Goal: Information Seeking & Learning: Understand process/instructions

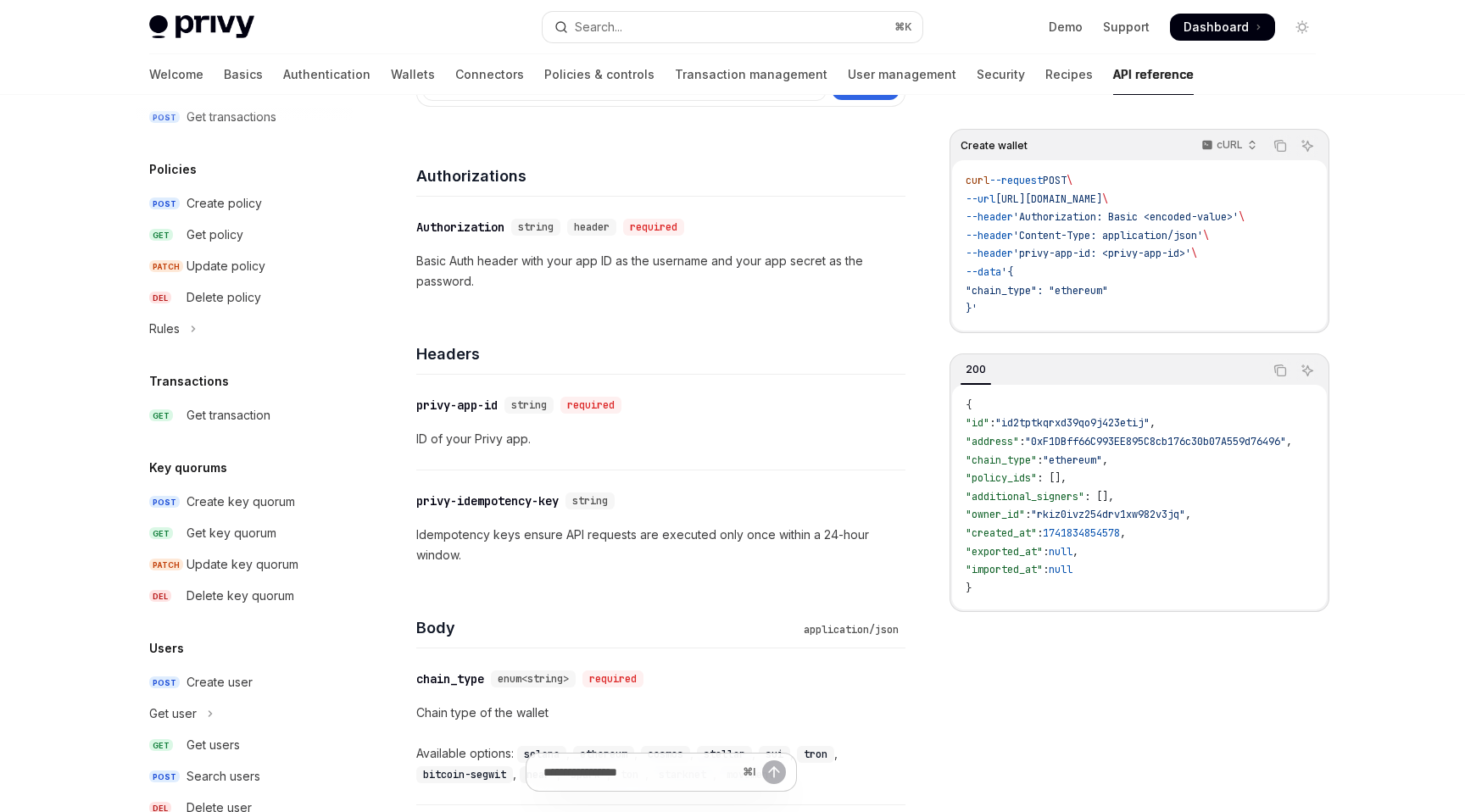
scroll to position [997, 0]
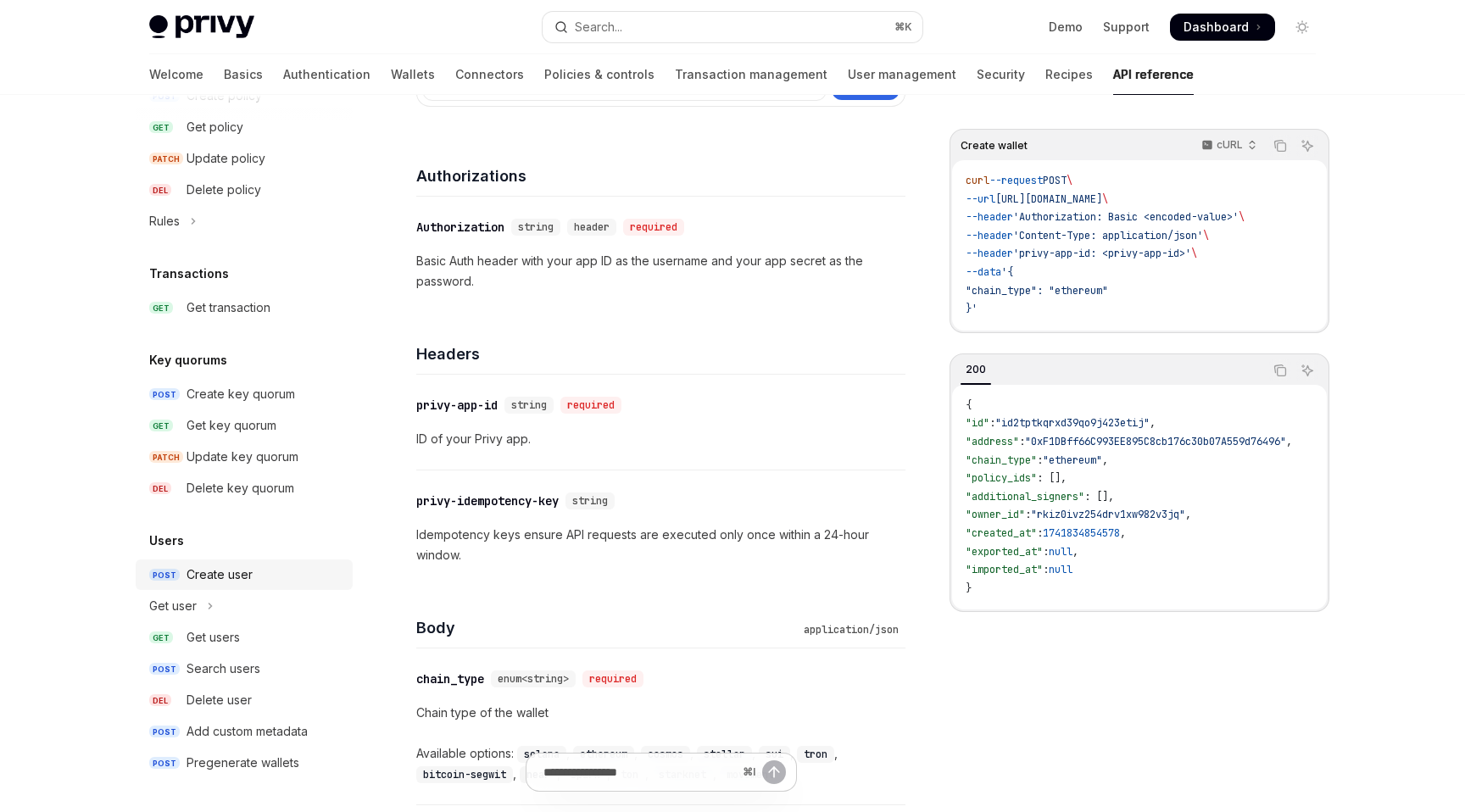
click at [240, 572] on div "Create user" at bounding box center [219, 575] width 66 height 21
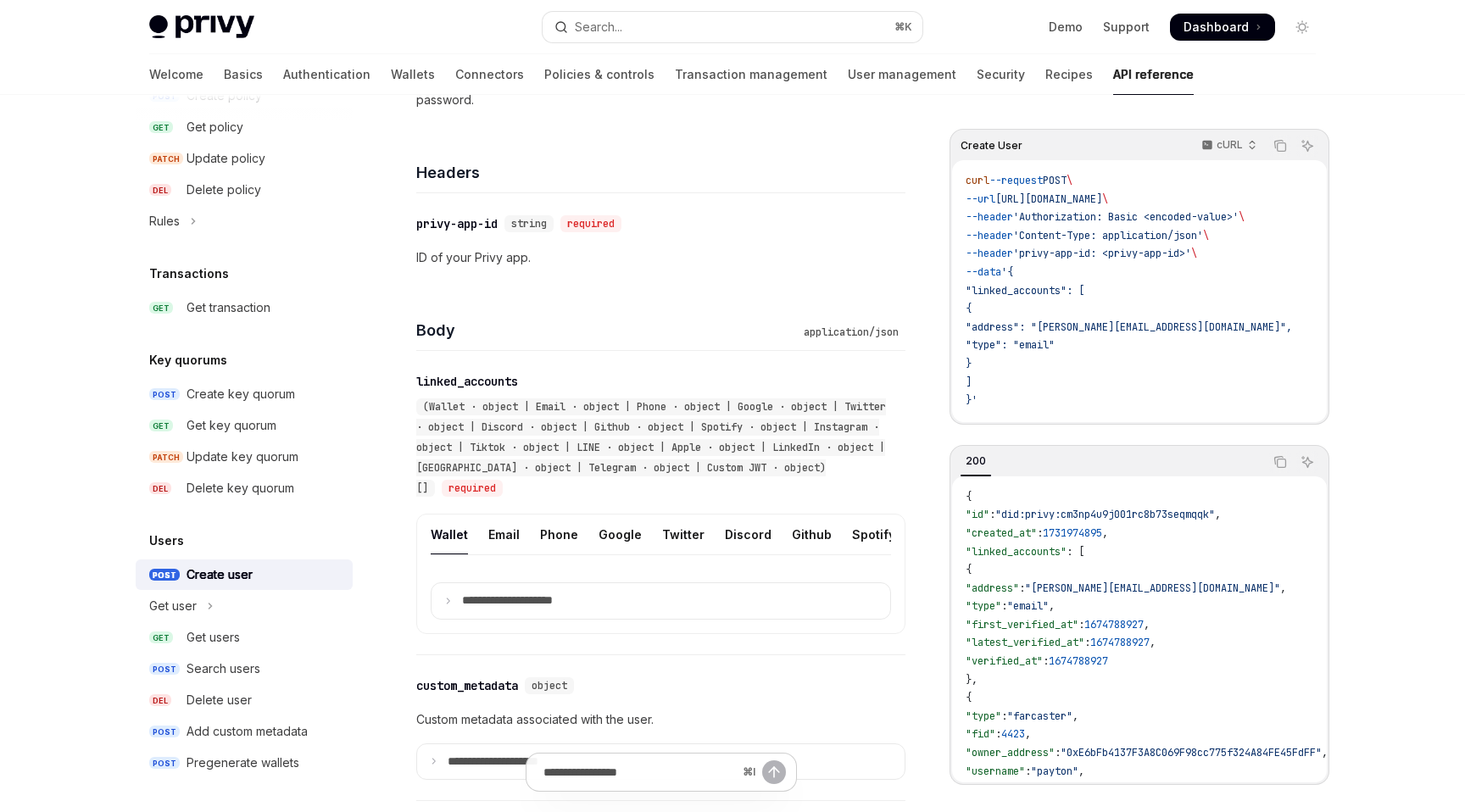
scroll to position [448, 0]
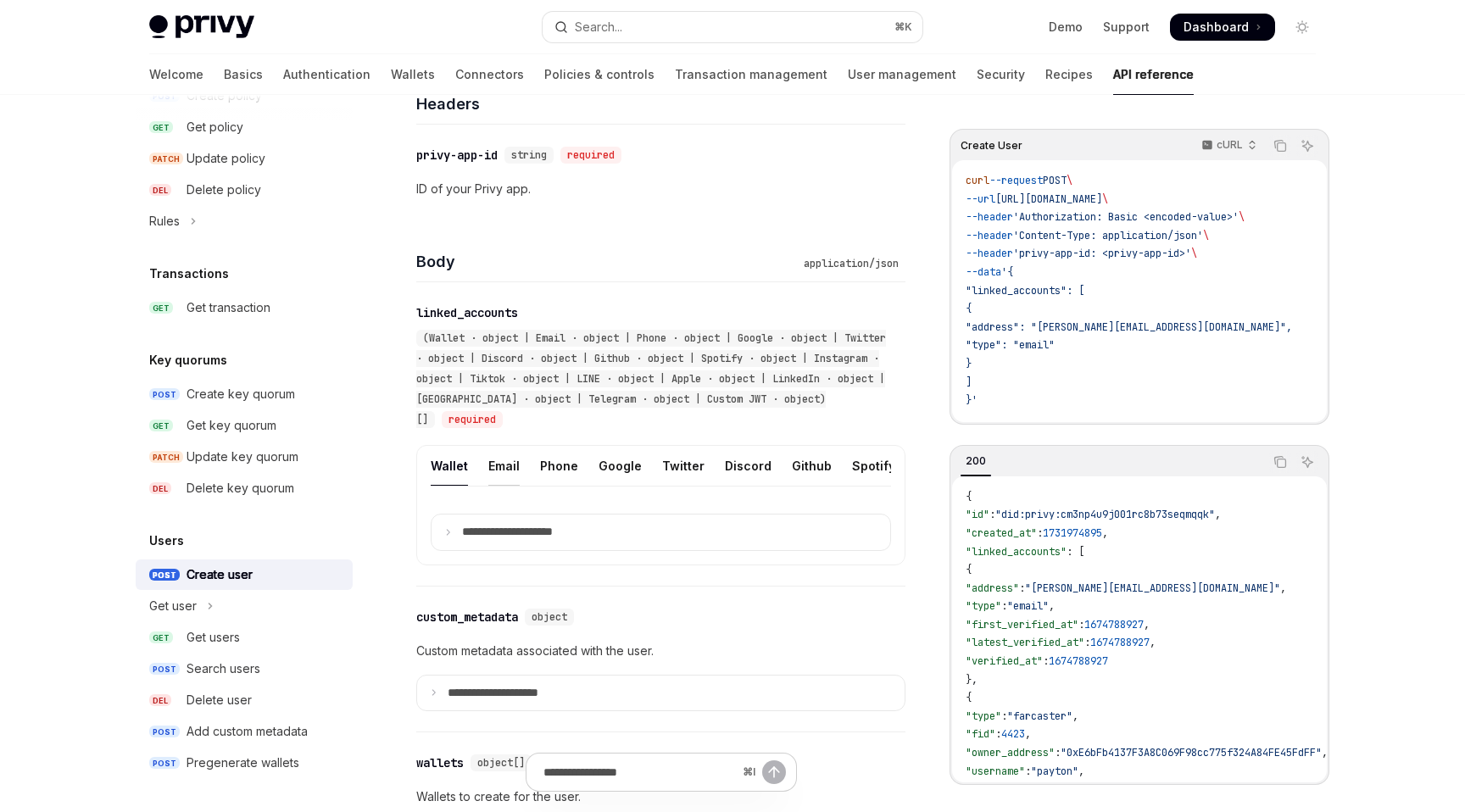
click at [512, 458] on div "Email" at bounding box center [504, 465] width 32 height 39
type textarea "*"
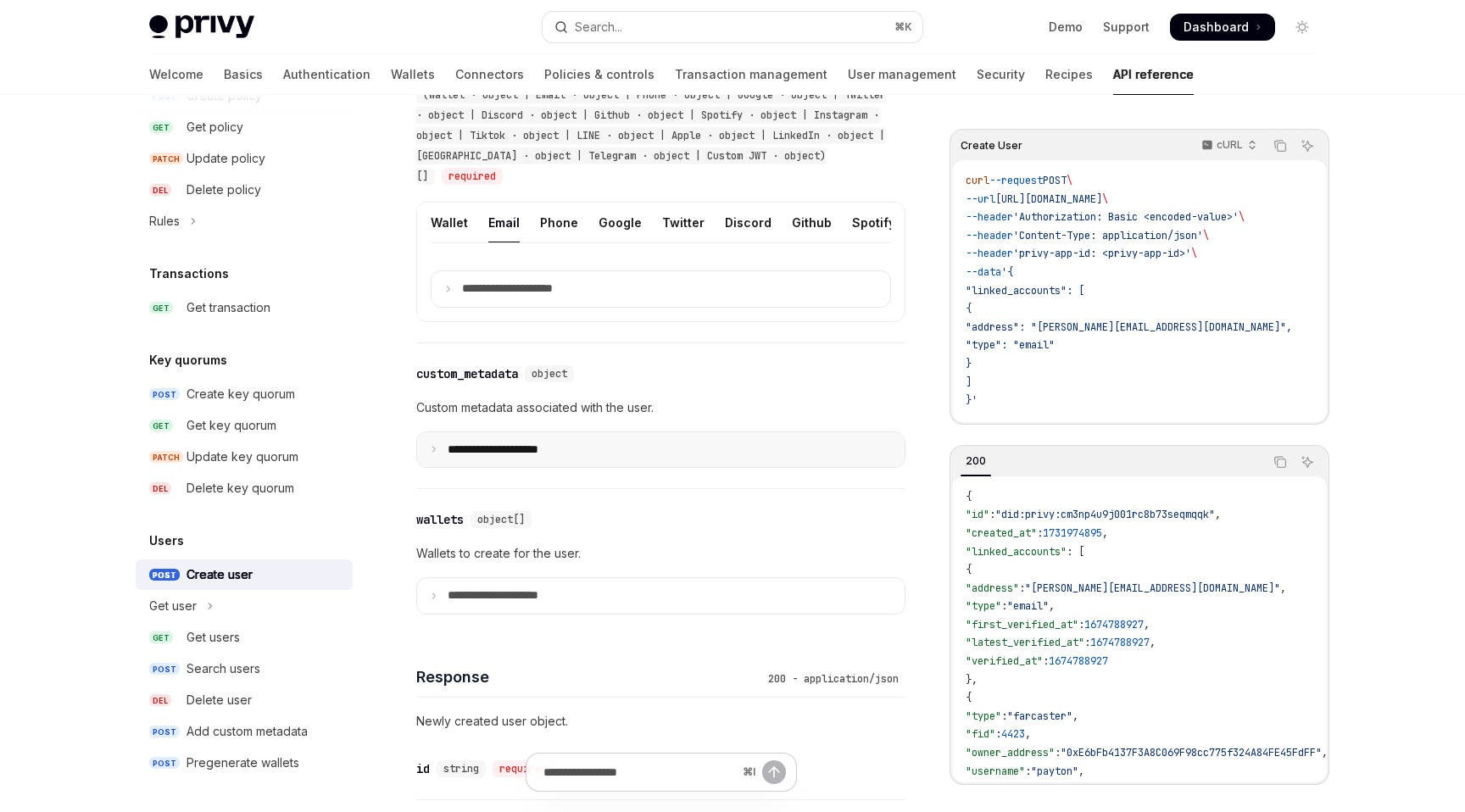
scroll to position [694, 0]
click at [448, 291] on icon at bounding box center [448, 287] width 9 height 9
